Goal: Check status: Check status

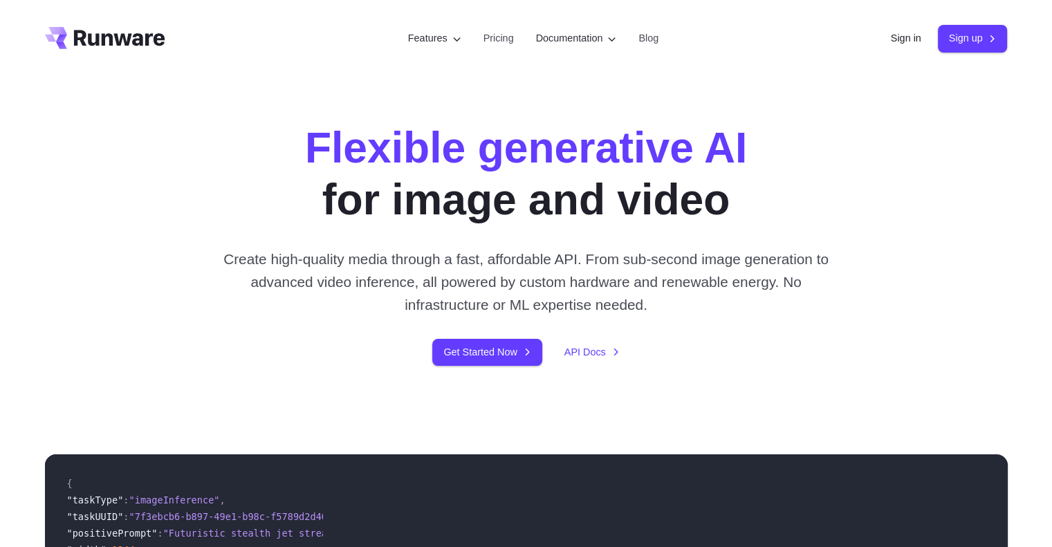
click at [896, 27] on div "Sign in Sign up" at bounding box center [949, 38] width 117 height 27
click at [899, 38] on link "Sign in" at bounding box center [906, 38] width 30 height 16
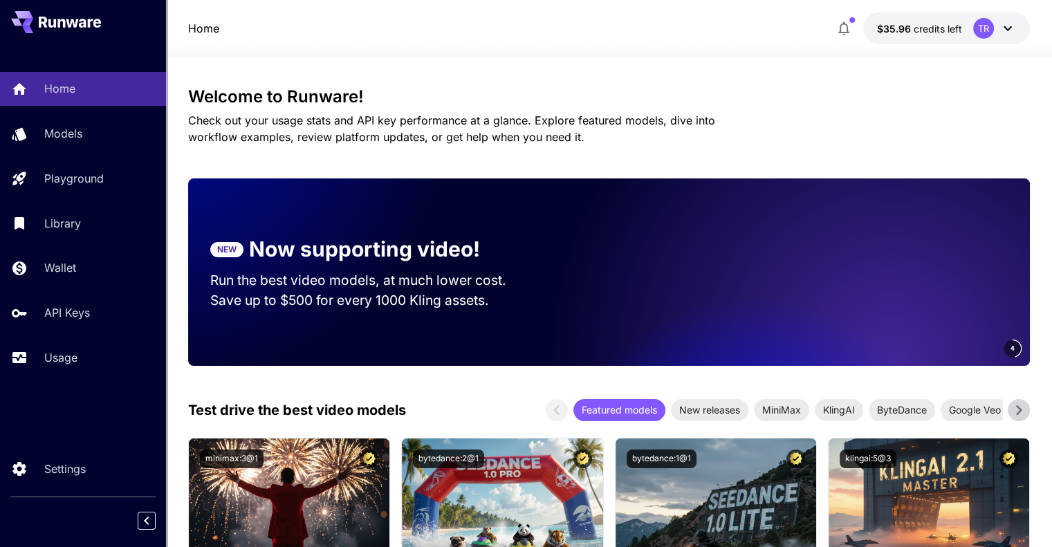
click at [106, 342] on div "Home Models Playground Library Wallet API Keys Usage" at bounding box center [83, 223] width 166 height 302
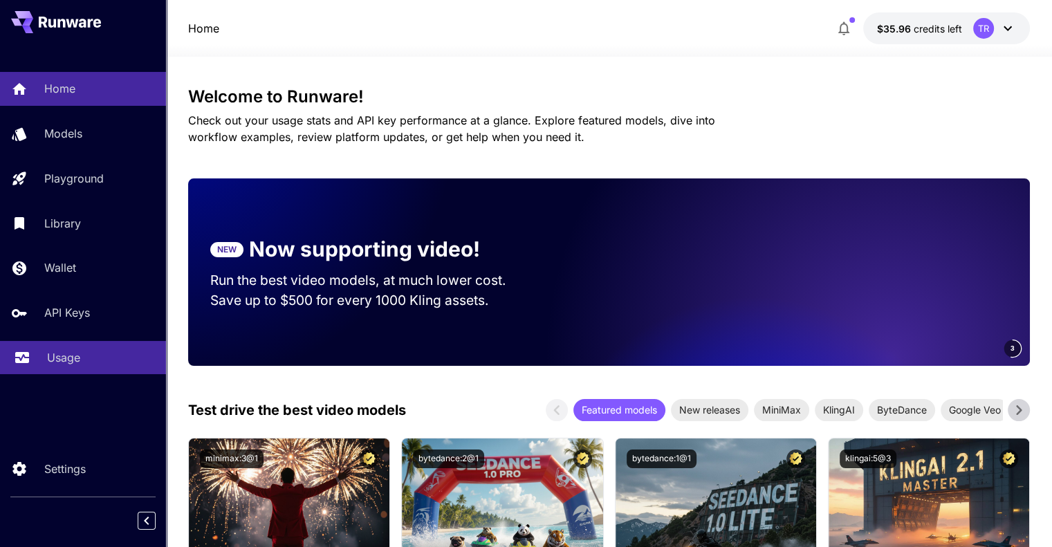
click at [95, 356] on div "Usage" at bounding box center [101, 357] width 108 height 17
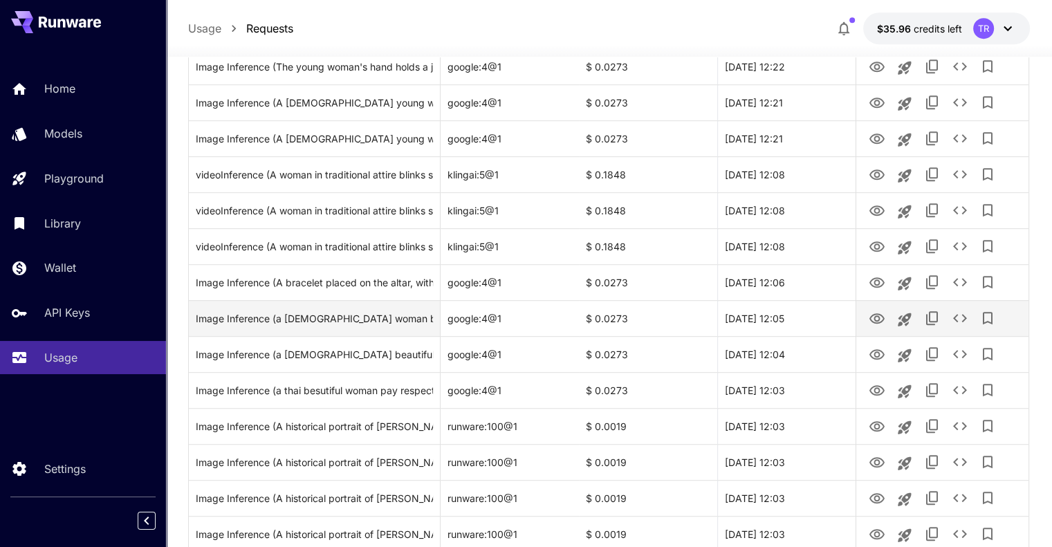
scroll to position [761, 0]
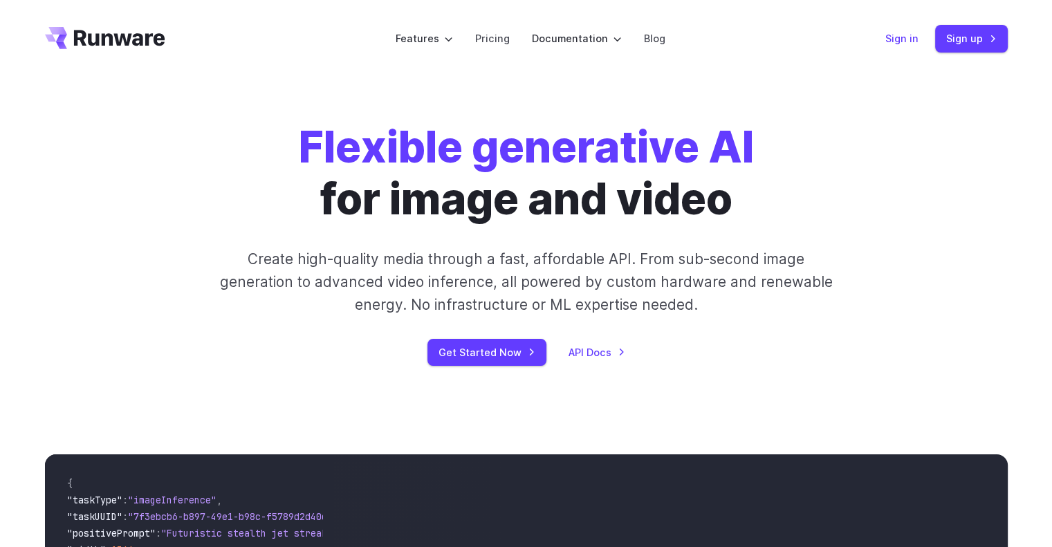
click at [902, 46] on link "Sign in" at bounding box center [901, 38] width 33 height 16
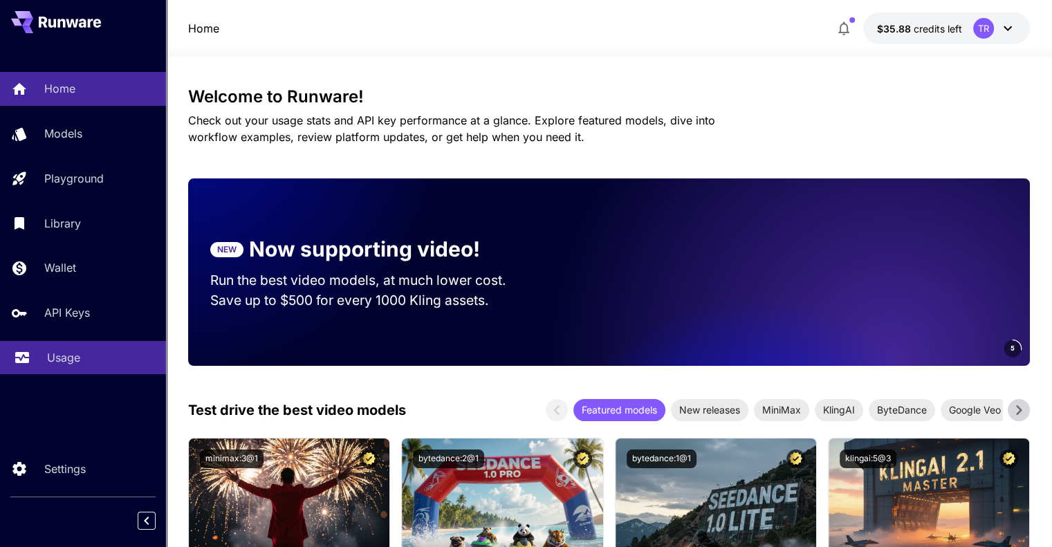
click at [63, 353] on p "Usage" at bounding box center [63, 357] width 33 height 17
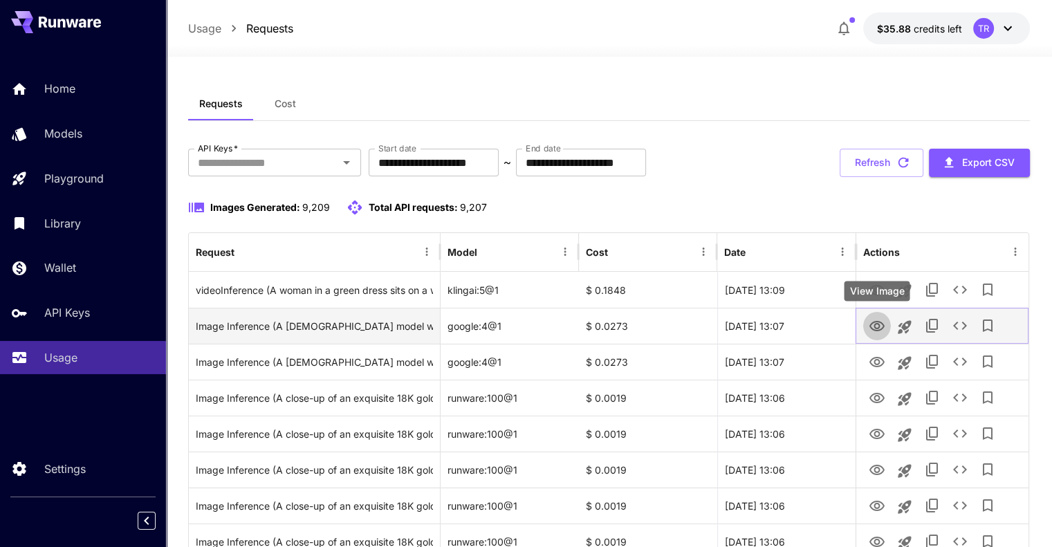
click at [878, 325] on icon "View Image" at bounding box center [877, 326] width 17 height 17
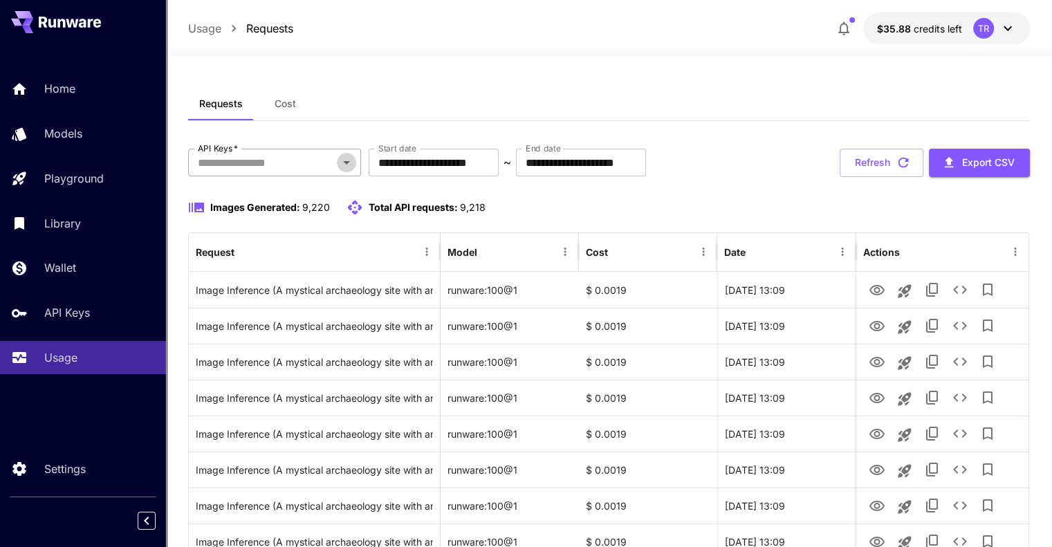
click at [344, 171] on button "Open" at bounding box center [346, 162] width 19 height 19
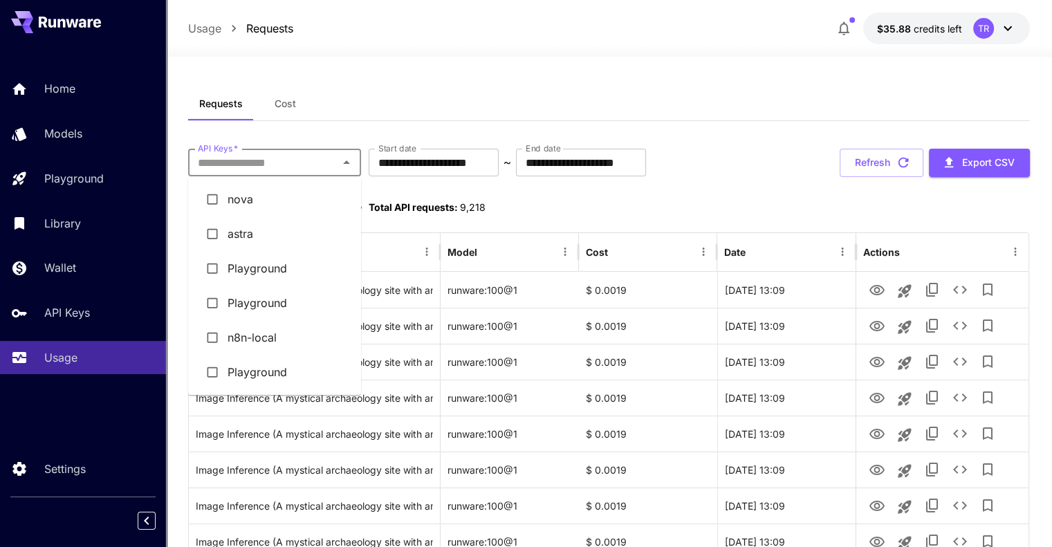
drag, startPoint x: 286, startPoint y: 232, endPoint x: 429, endPoint y: 236, distance: 143.2
click at [285, 233] on li "astra" at bounding box center [274, 233] width 173 height 35
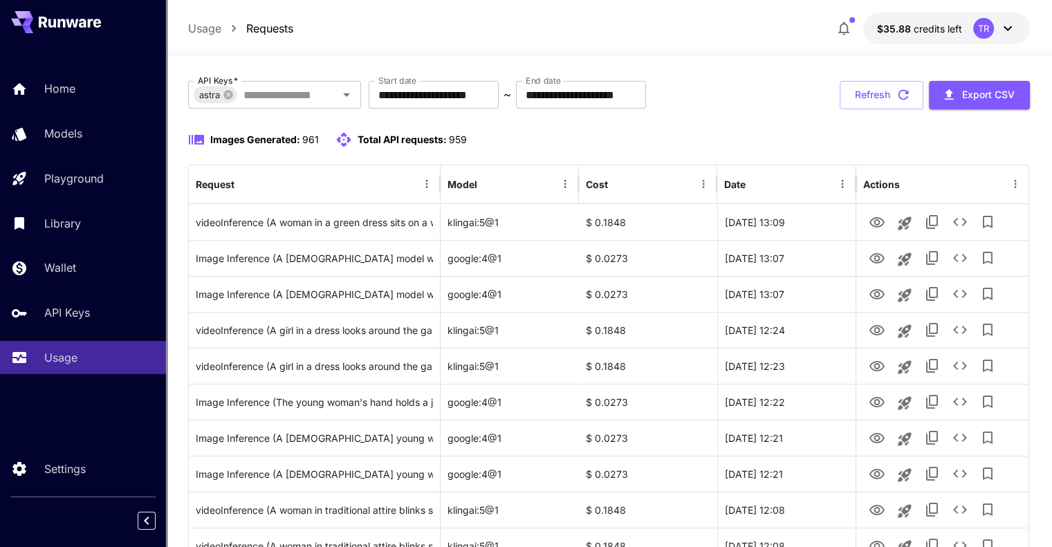
scroll to position [207, 0]
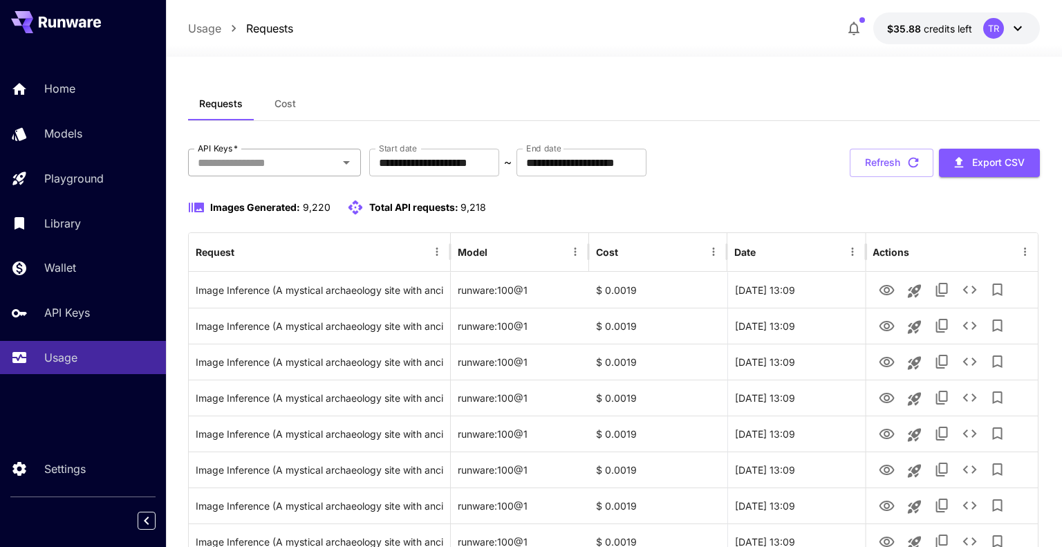
click at [324, 171] on input "API Keys   *" at bounding box center [263, 162] width 142 height 19
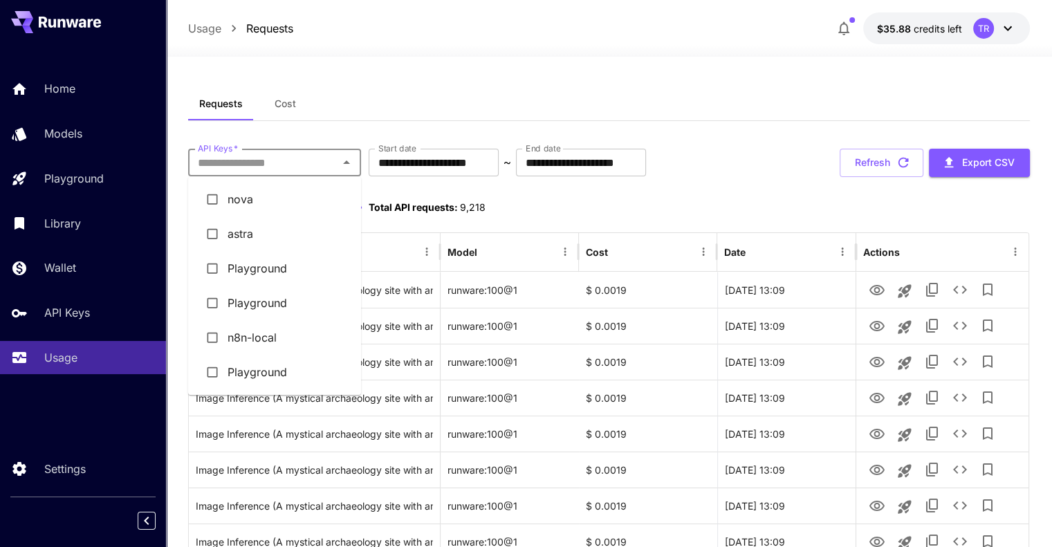
click at [268, 230] on li "astra" at bounding box center [274, 233] width 173 height 35
